Goal: Obtain resource: Download file/media

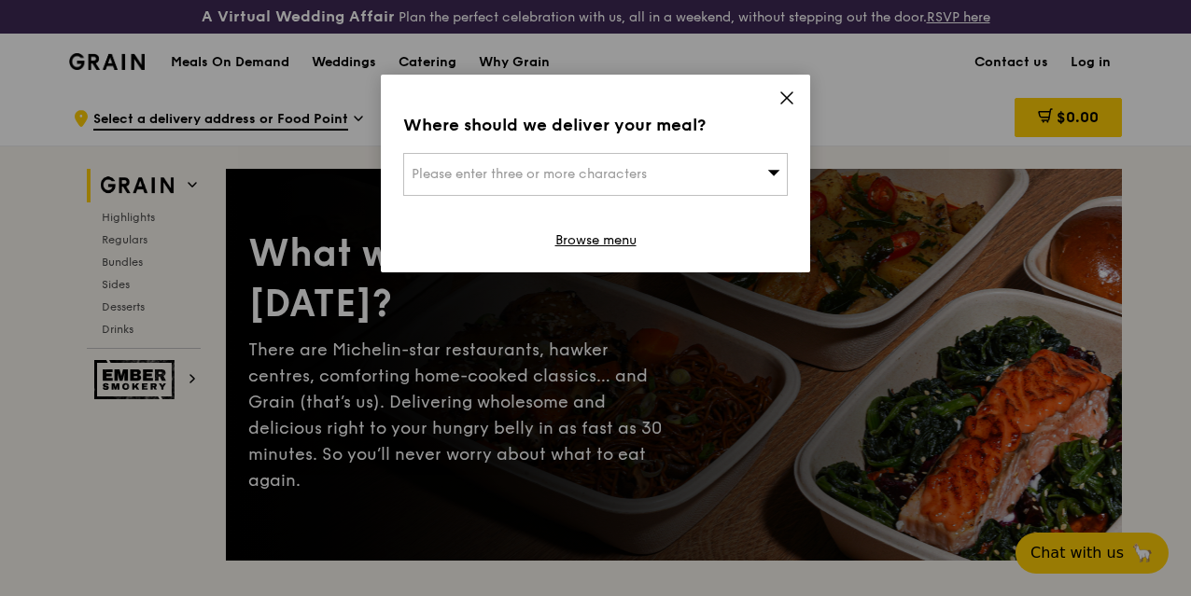
click at [791, 91] on icon at bounding box center [786, 98] width 17 height 17
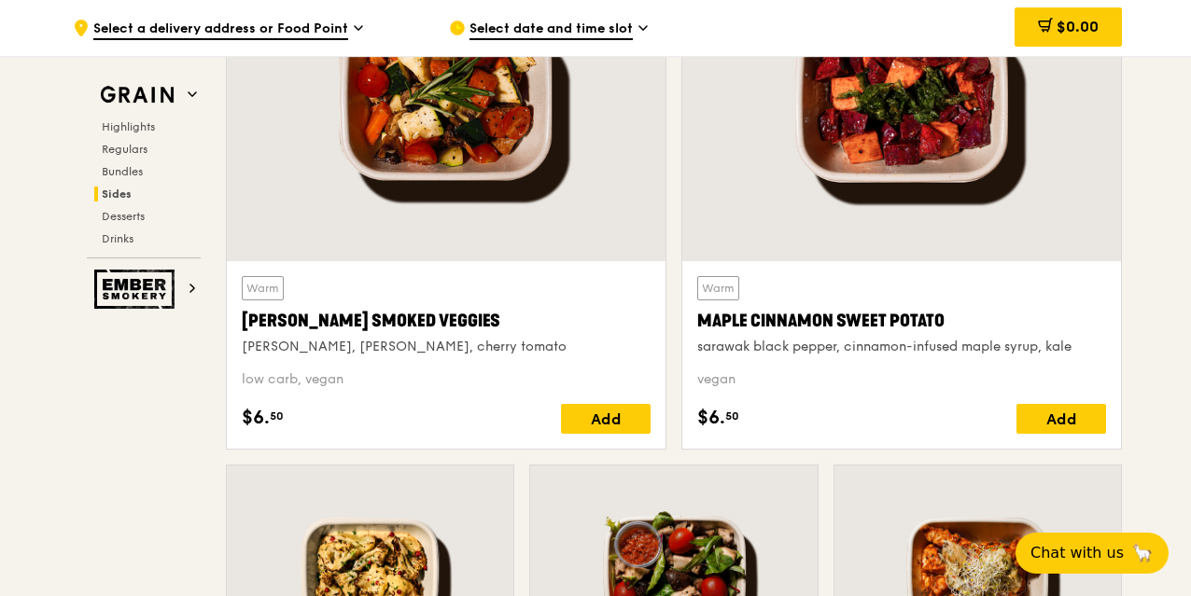
scroll to position [4946, 0]
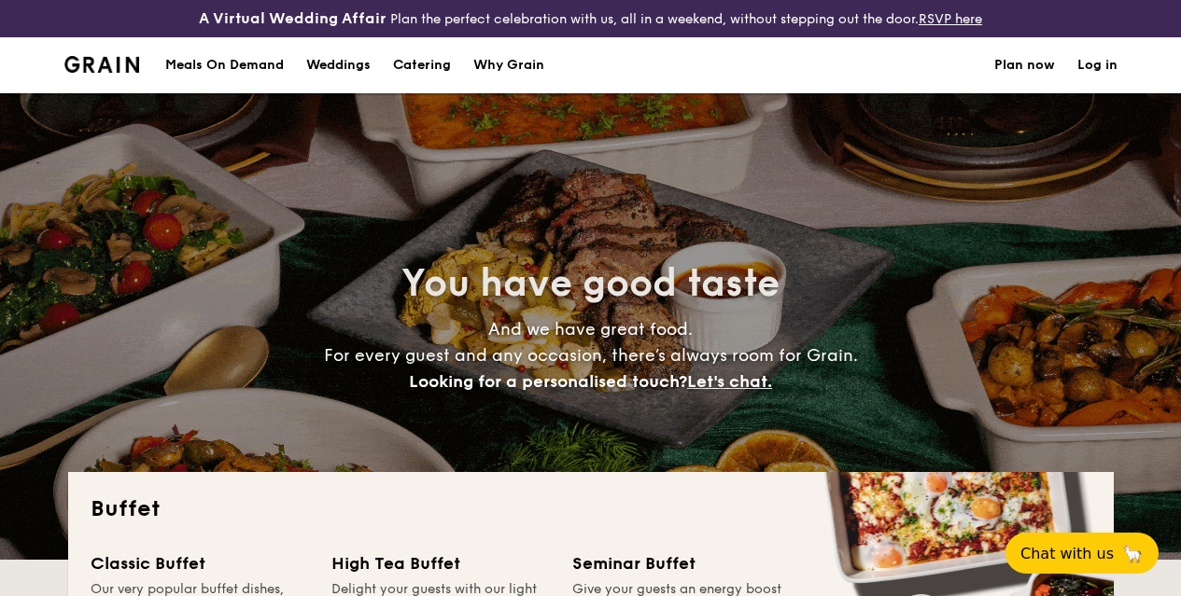
select select
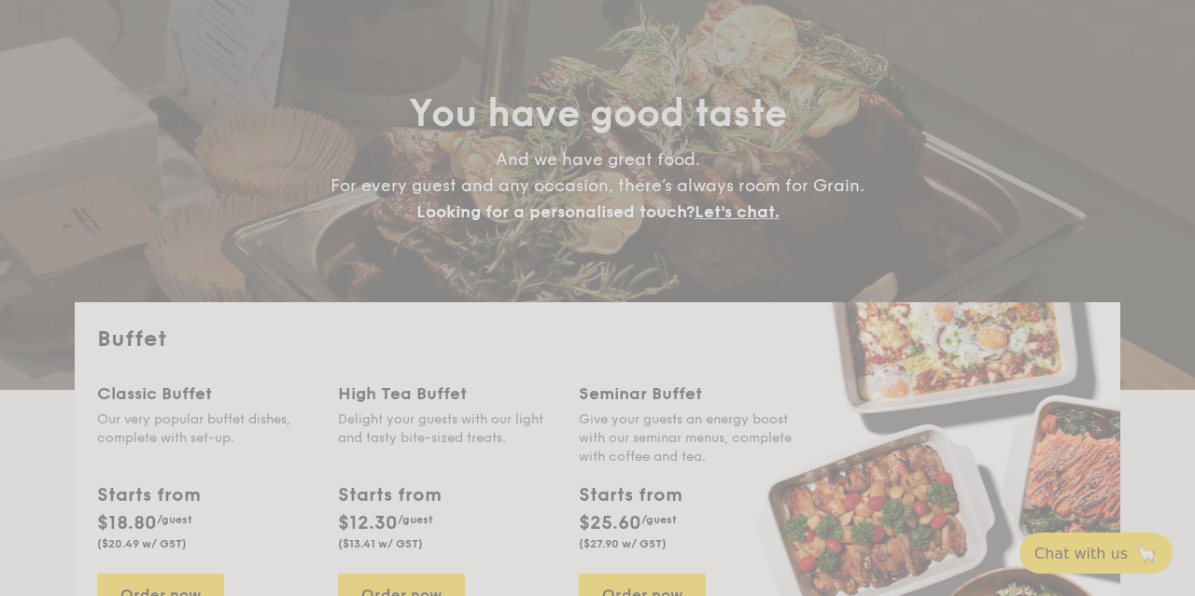
scroll to position [171, 0]
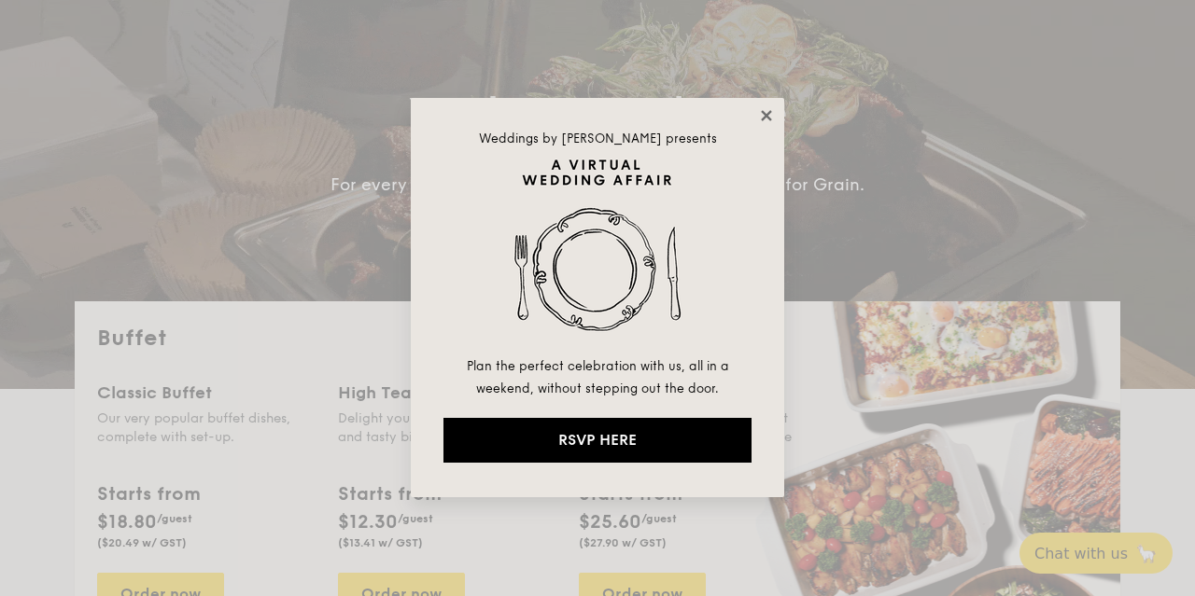
click at [762, 113] on icon at bounding box center [766, 115] width 17 height 17
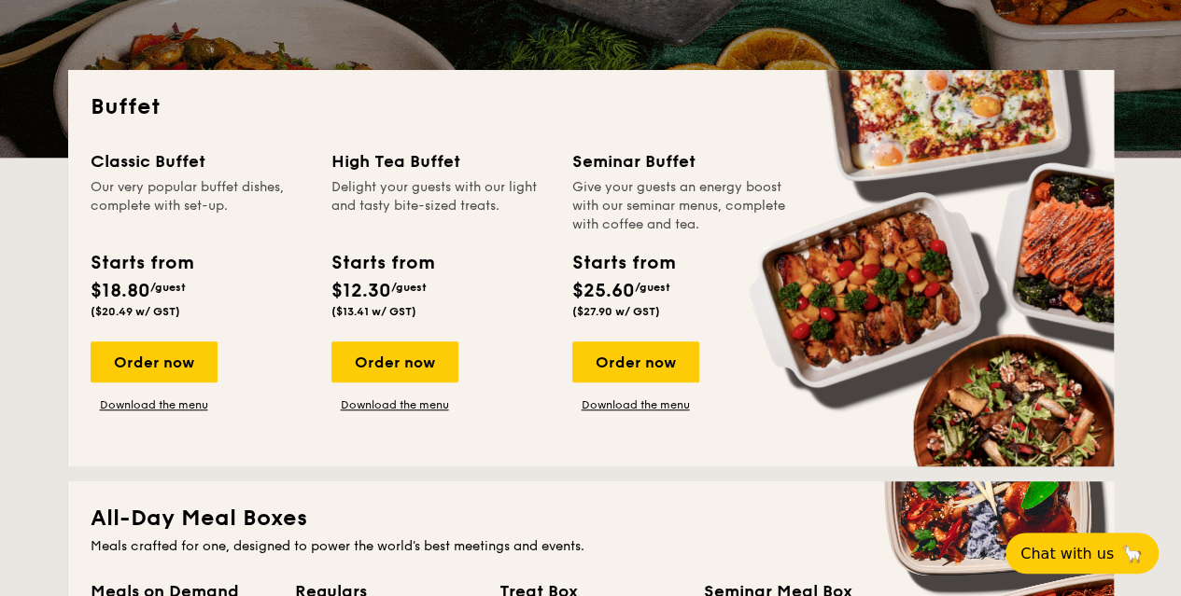
scroll to position [373, 0]
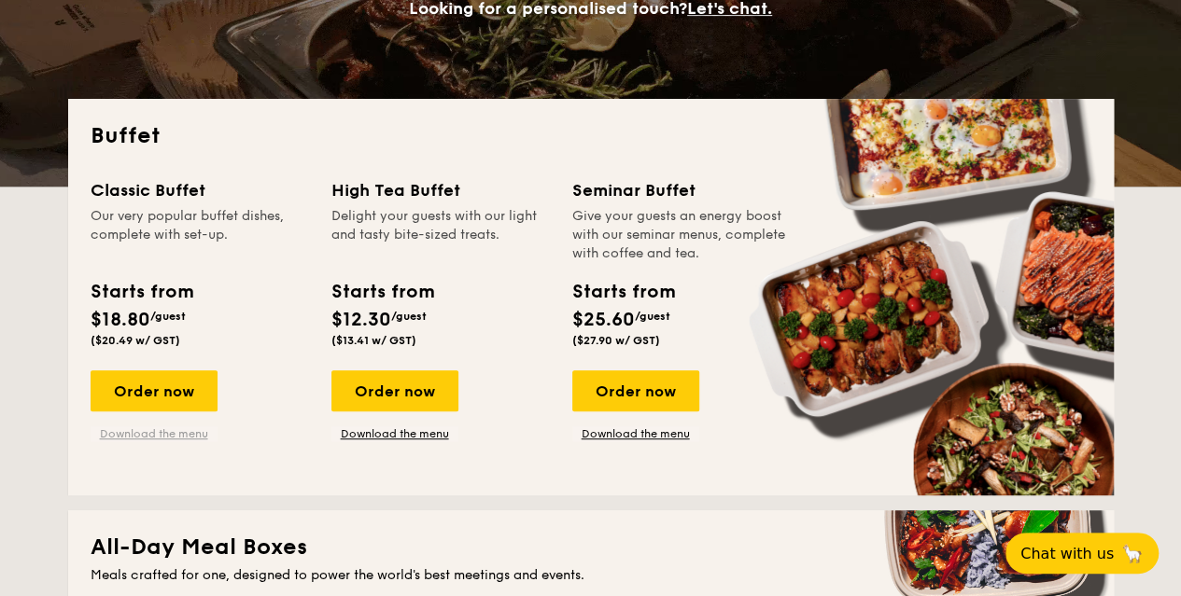
click at [175, 441] on link "Download the menu" at bounding box center [154, 433] width 127 height 15
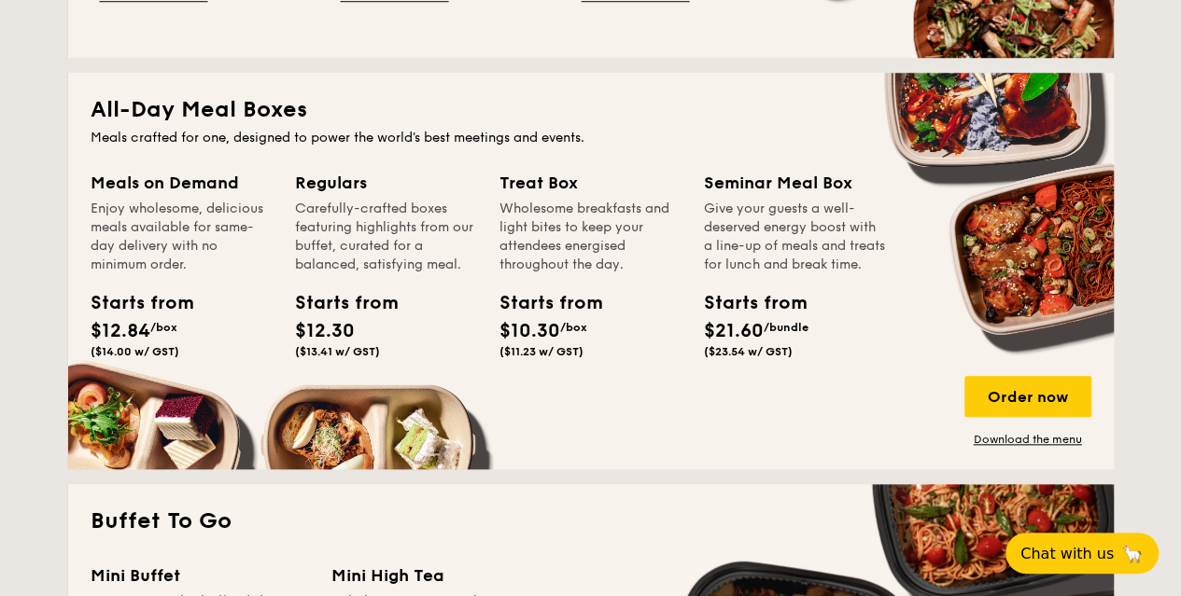
scroll to position [840, 0]
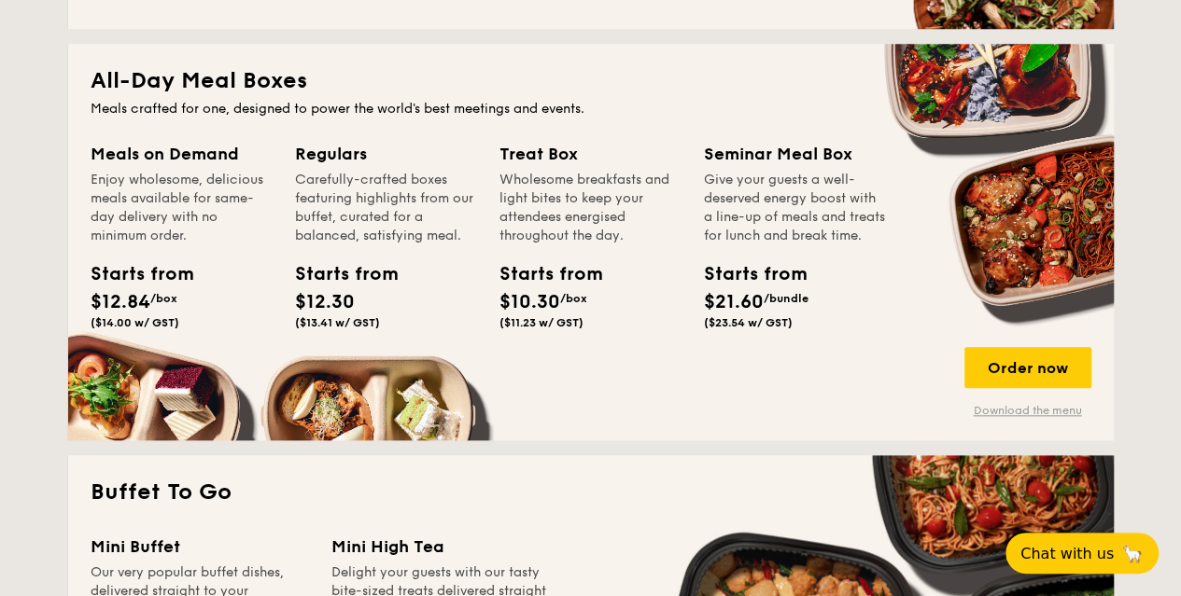
click at [1063, 418] on link "Download the menu" at bounding box center [1027, 410] width 127 height 15
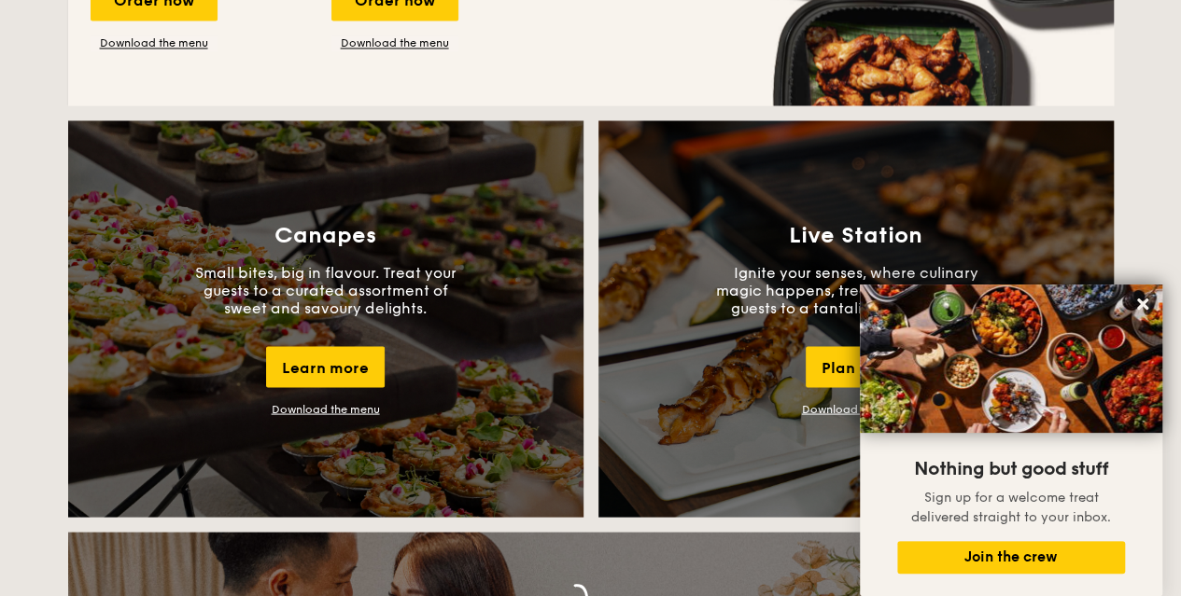
scroll to position [1120, 0]
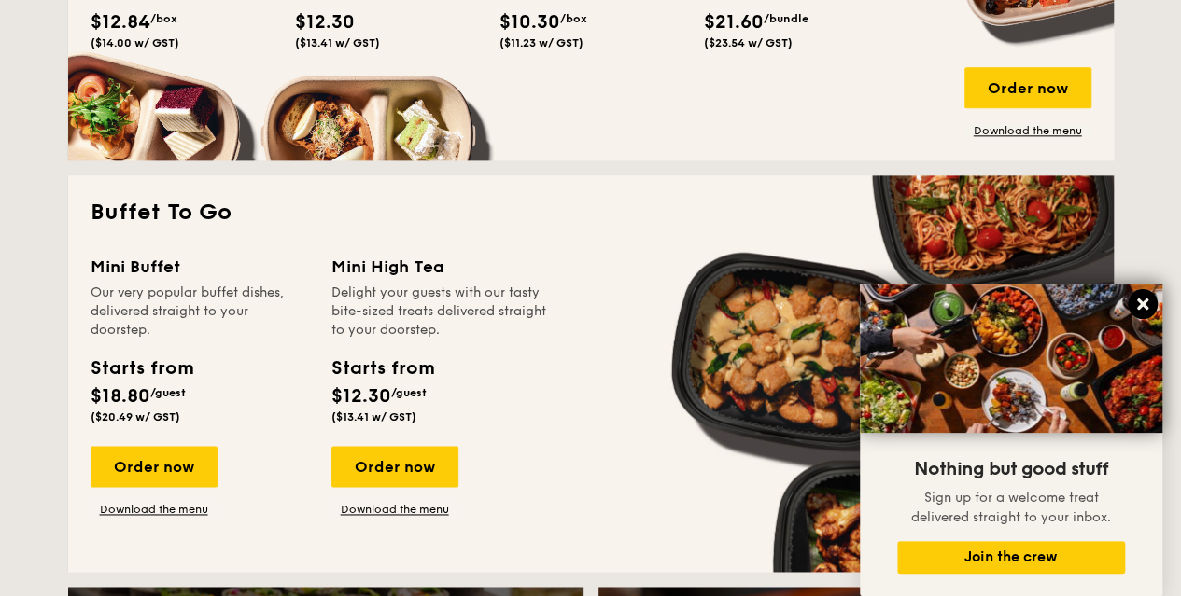
click at [1137, 298] on icon at bounding box center [1142, 304] width 17 height 17
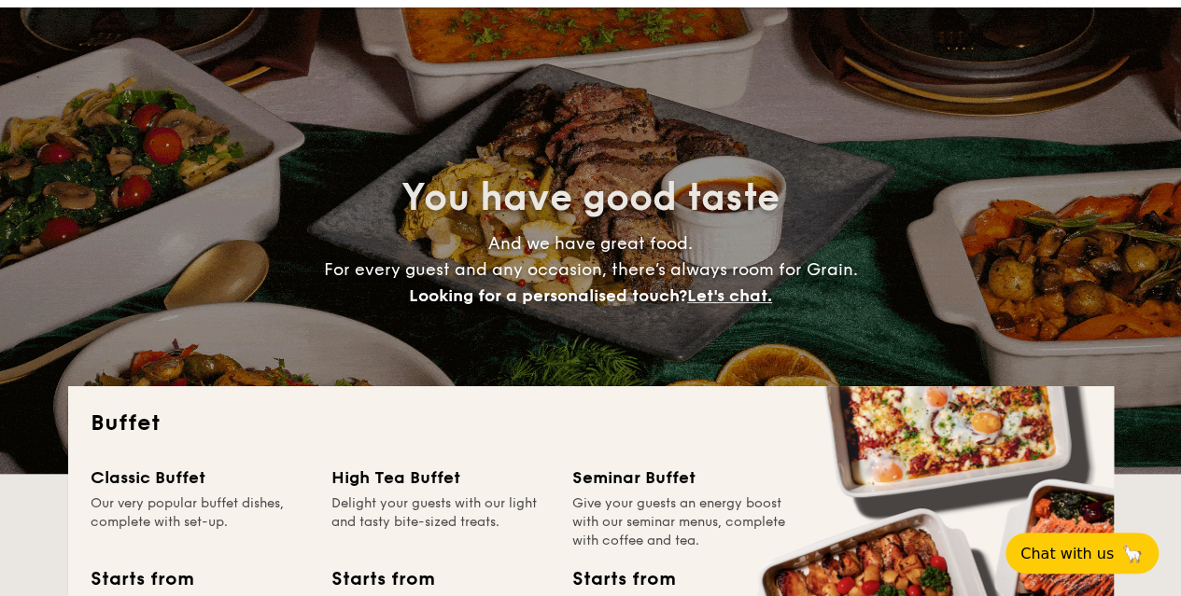
scroll to position [0, 0]
